Goal: Task Accomplishment & Management: Manage account settings

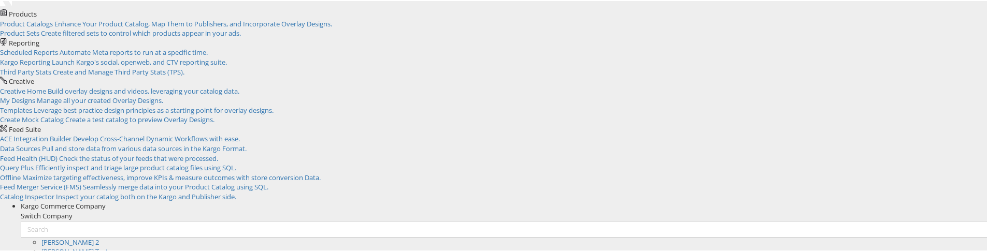
scroll to position [37, 0]
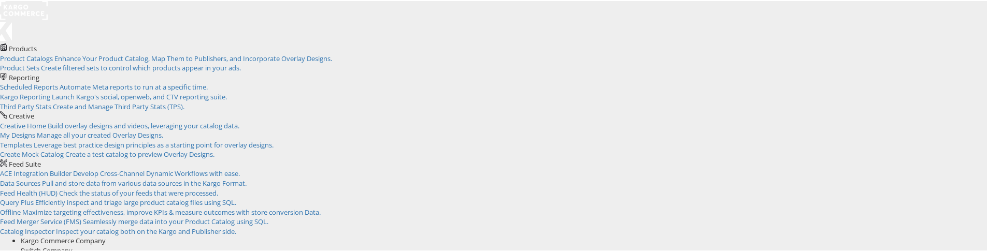
click at [34, 16] on rect at bounding box center [24, 9] width 48 height 19
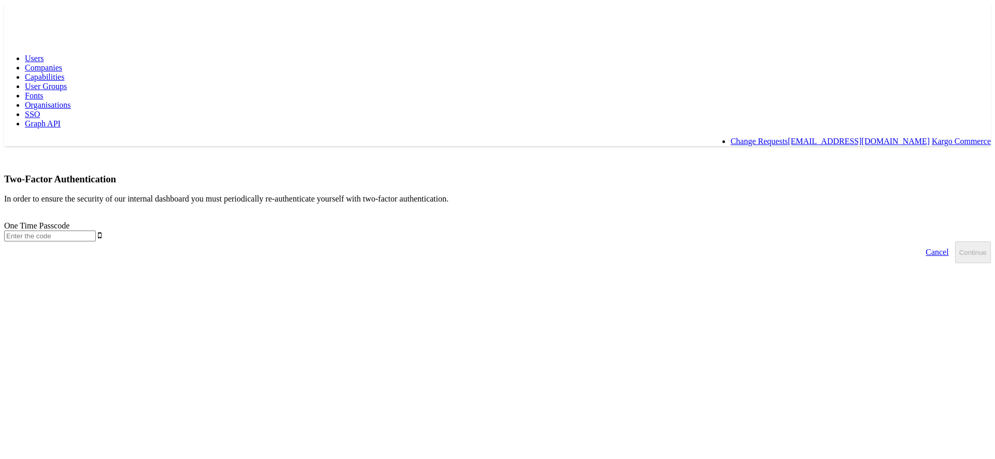
click at [96, 231] on input "text" at bounding box center [50, 236] width 92 height 11
type input "7"
type input "680357"
click at [955, 242] on button "Continue" at bounding box center [973, 253] width 36 height 22
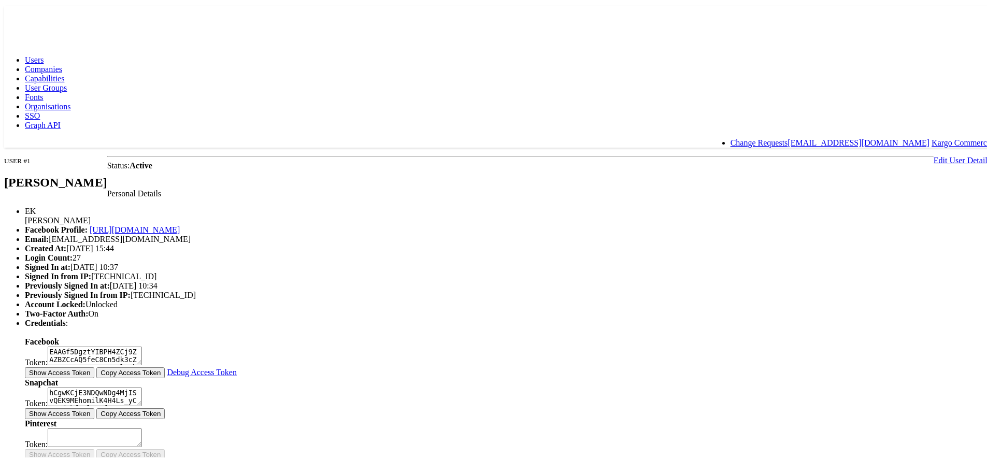
click at [934, 154] on link "Edit User Details" at bounding box center [962, 158] width 57 height 9
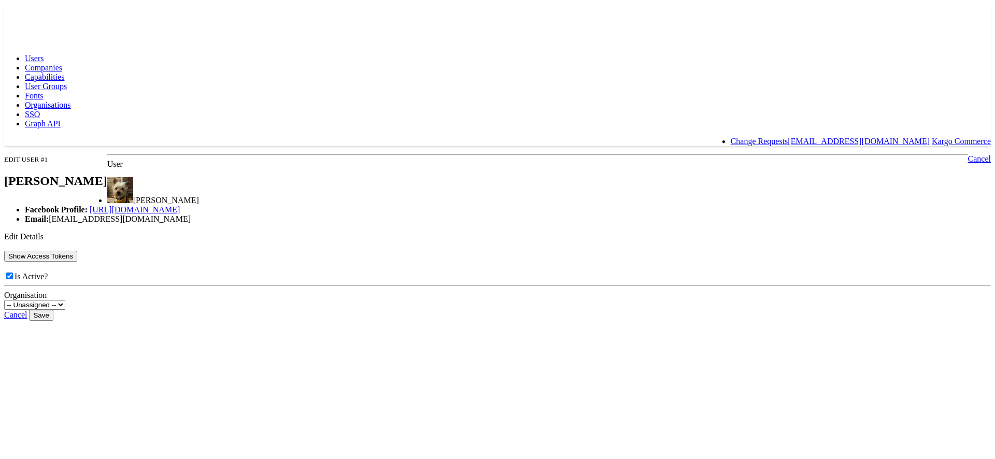
click at [77, 262] on button "Show Access Tokens" at bounding box center [40, 256] width 73 height 11
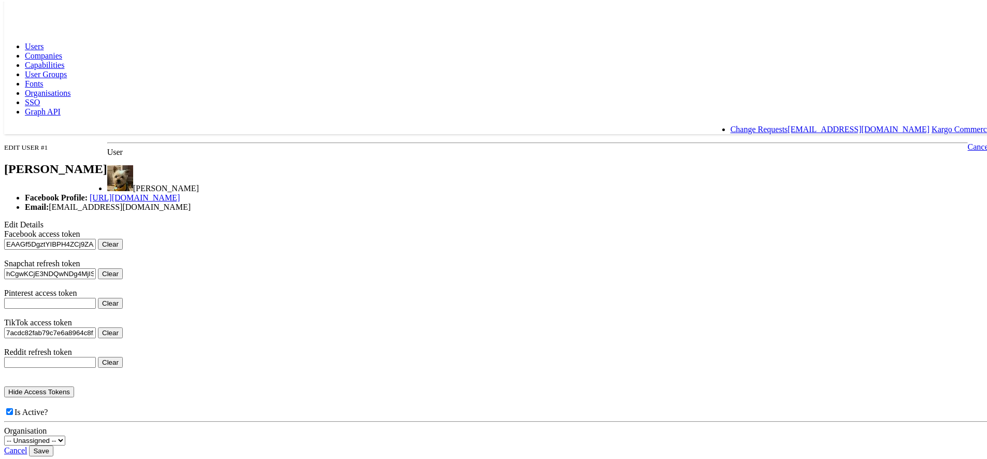
scroll to position [70, 0]
click at [123, 267] on button "Clear" at bounding box center [110, 272] width 25 height 11
click at [53, 444] on input "Save" at bounding box center [41, 449] width 24 height 11
type input "Saving..."
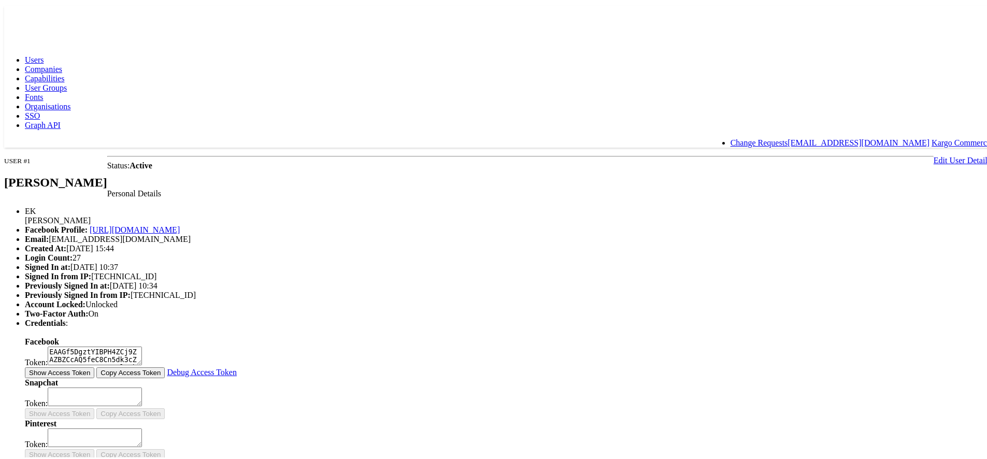
click at [934, 154] on link "Edit User Details" at bounding box center [962, 158] width 57 height 9
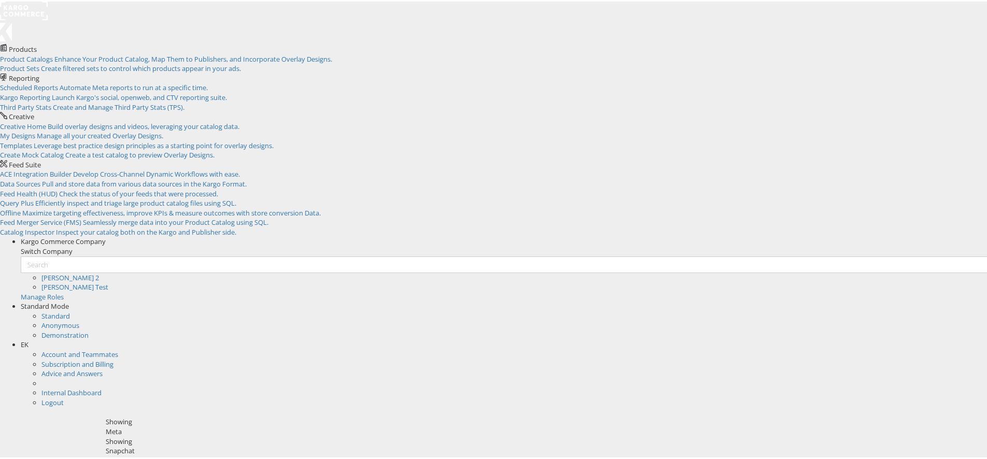
click at [280, 441] on div "Snapchat" at bounding box center [547, 450] width 882 height 10
click at [274, 445] on div "Snapchat" at bounding box center [547, 450] width 882 height 10
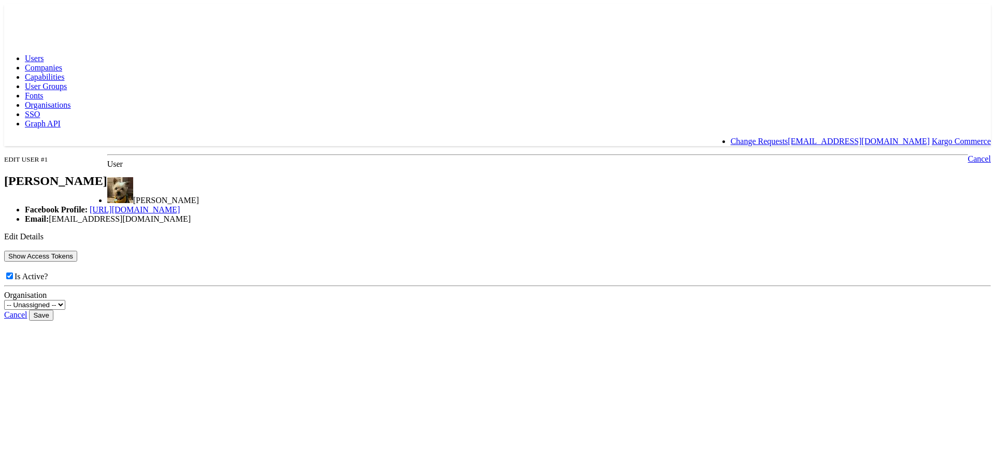
click at [77, 262] on button "Show Access Tokens" at bounding box center [40, 256] width 73 height 11
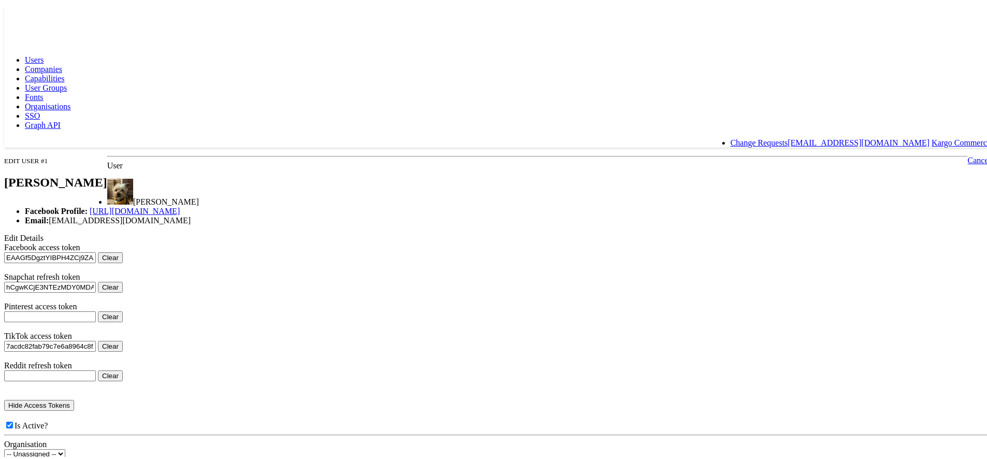
click at [123, 291] on button "Clear" at bounding box center [110, 285] width 25 height 11
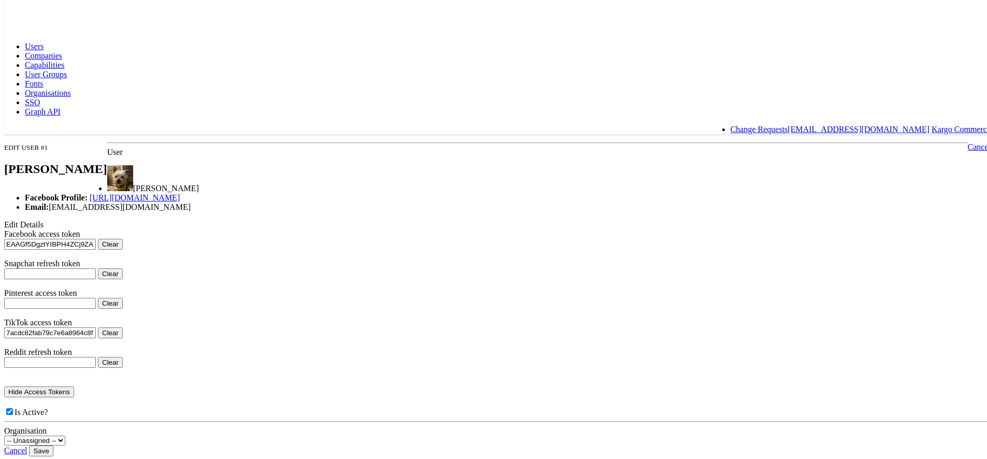
click at [53, 444] on input "Save" at bounding box center [41, 449] width 24 height 11
type input "Saving..."
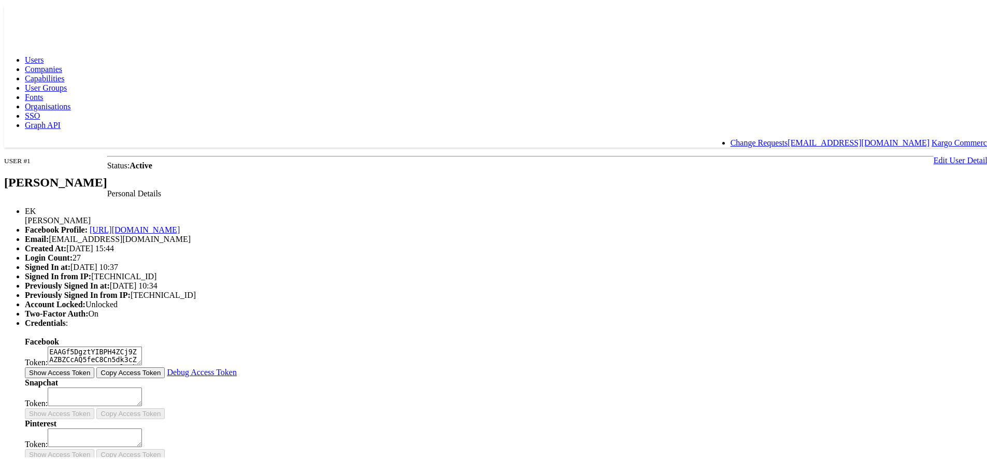
click at [934, 154] on link "Edit User Details" at bounding box center [962, 158] width 57 height 9
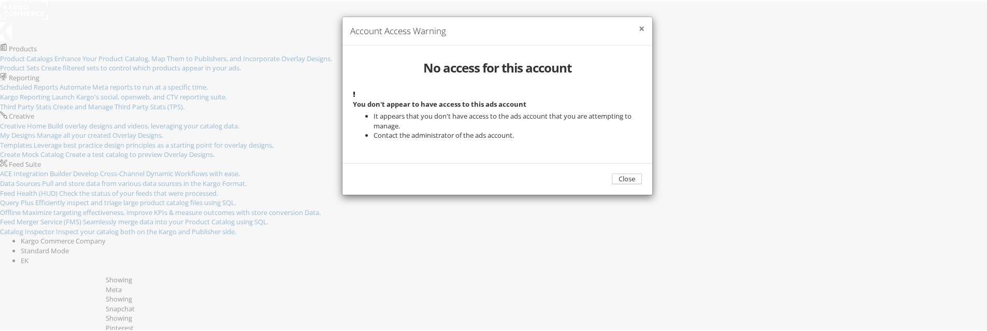
click at [639, 33] on button "×" at bounding box center [642, 28] width 6 height 10
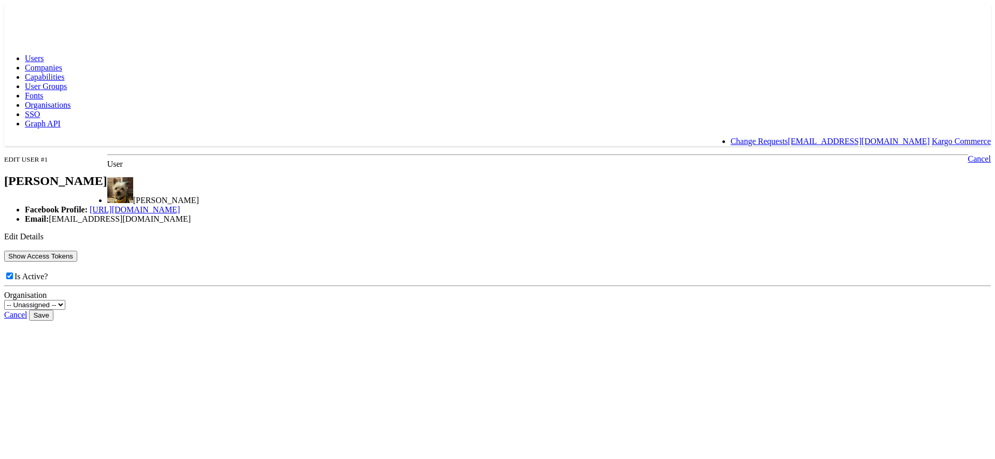
click at [77, 262] on button "Show Access Tokens" at bounding box center [40, 256] width 73 height 11
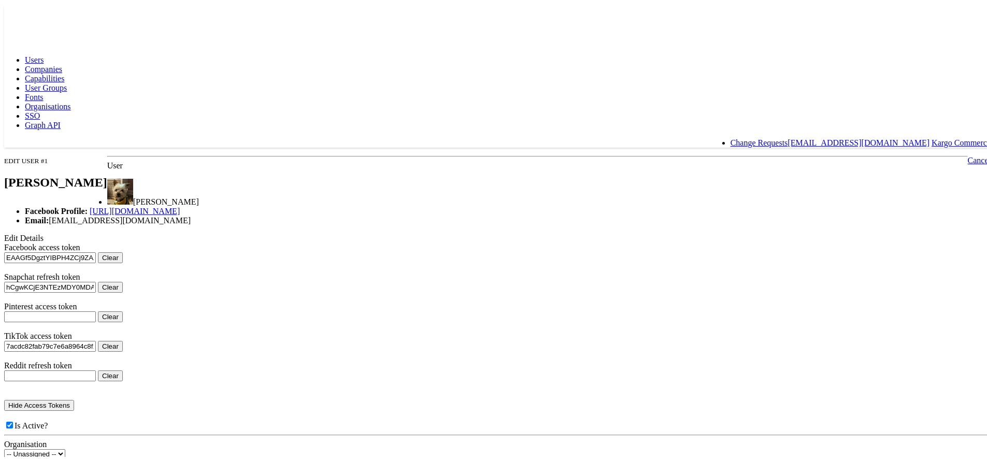
click at [123, 291] on button "Clear" at bounding box center [110, 285] width 25 height 11
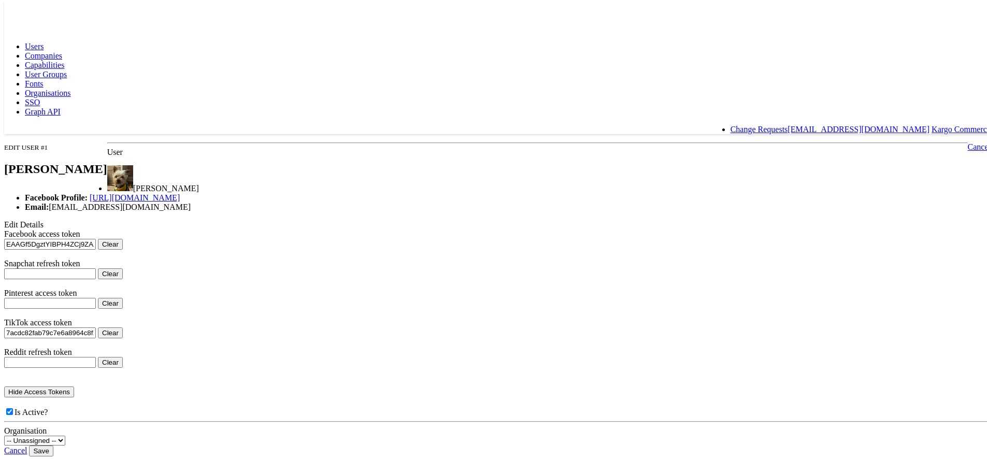
scroll to position [148, 0]
click at [53, 444] on input "Save" at bounding box center [41, 449] width 24 height 11
type input "Saving..."
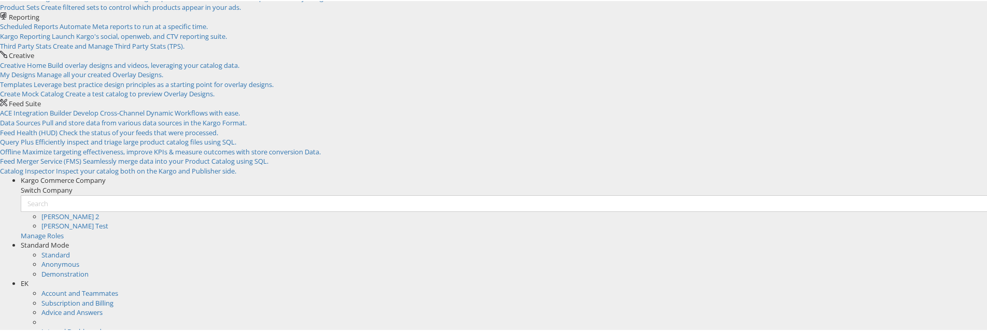
scroll to position [66, 0]
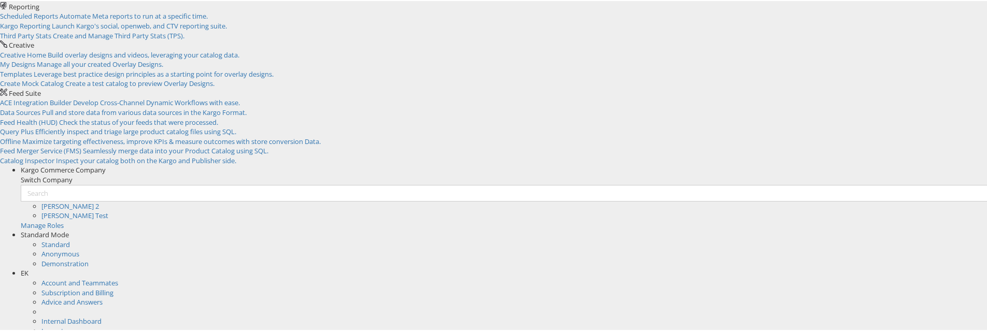
scroll to position [74, 0]
